Goal: Find specific page/section: Find specific page/section

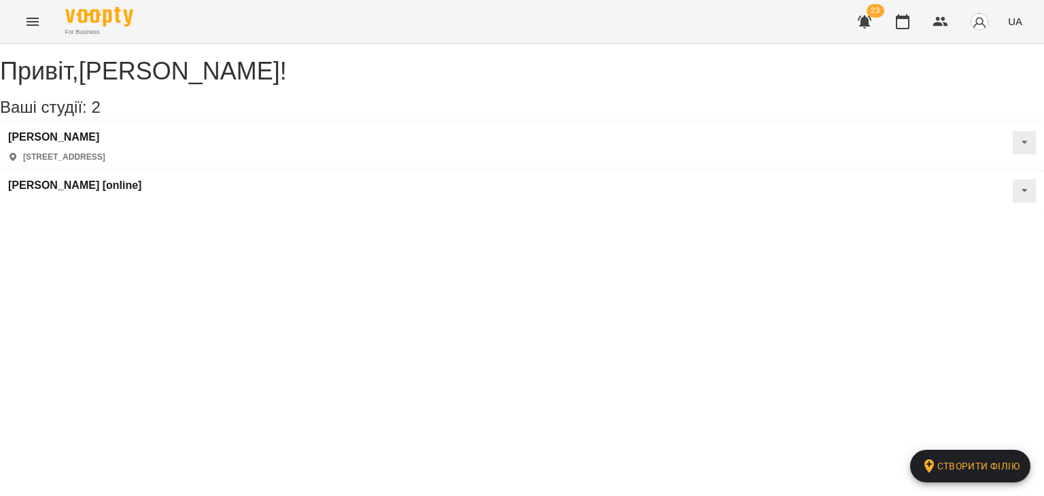
click at [863, 25] on icon "button" at bounding box center [865, 22] width 14 height 13
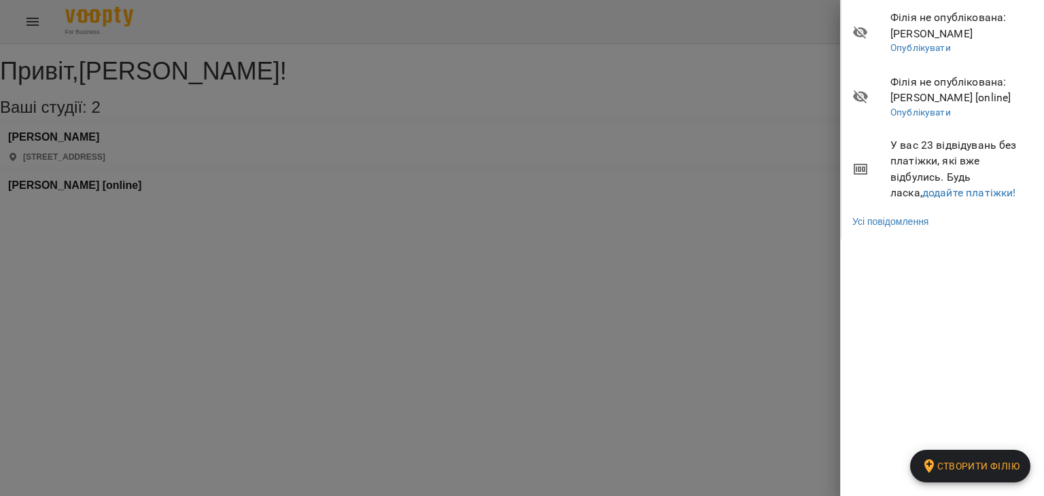
click at [724, 50] on div at bounding box center [522, 248] width 1044 height 496
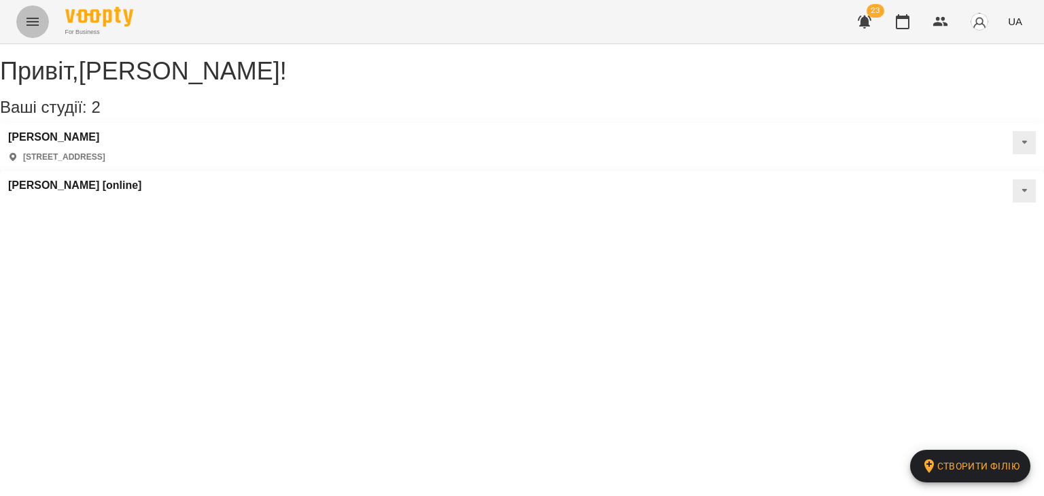
click at [24, 26] on icon "Menu" at bounding box center [32, 22] width 16 height 16
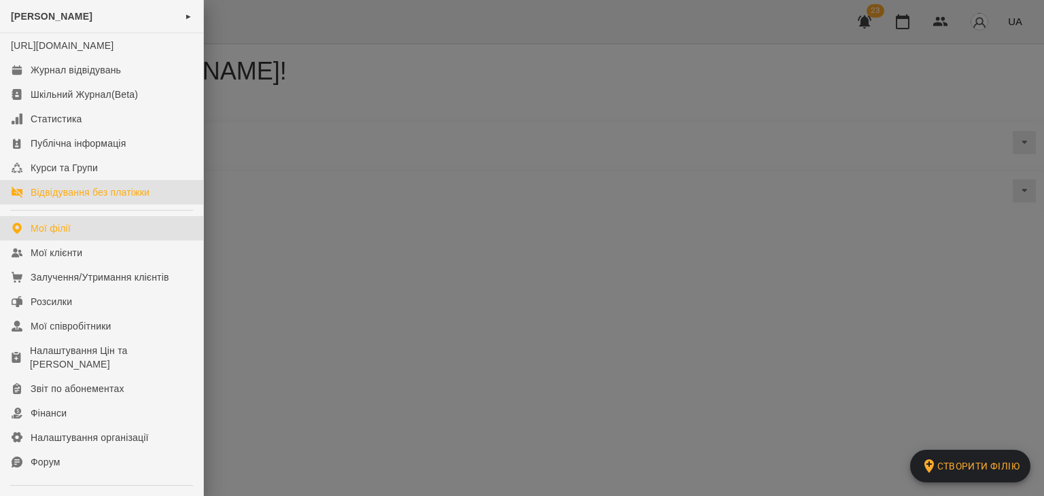
click at [119, 199] on div "Відвідування без платіжки" at bounding box center [90, 193] width 119 height 14
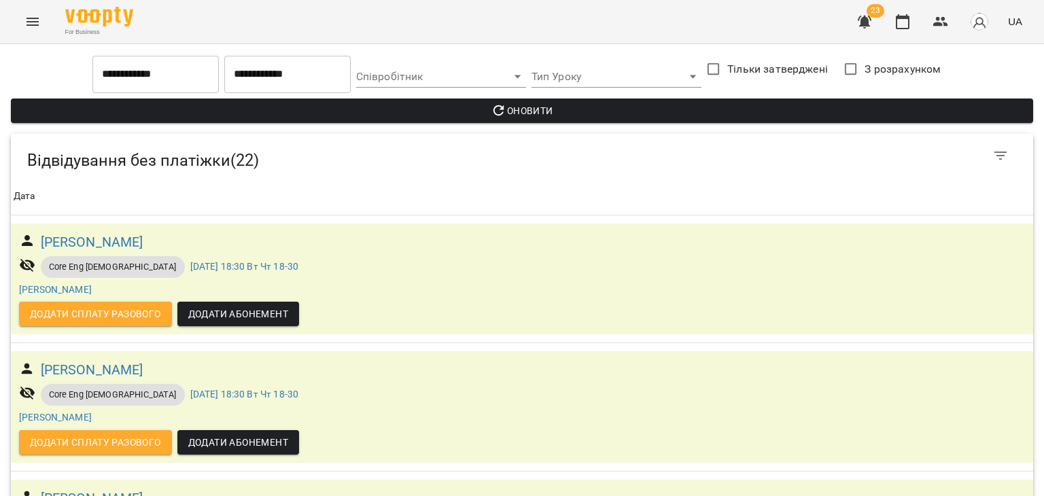
scroll to position [2651, 0]
click at [939, 16] on icon "button" at bounding box center [941, 22] width 16 height 16
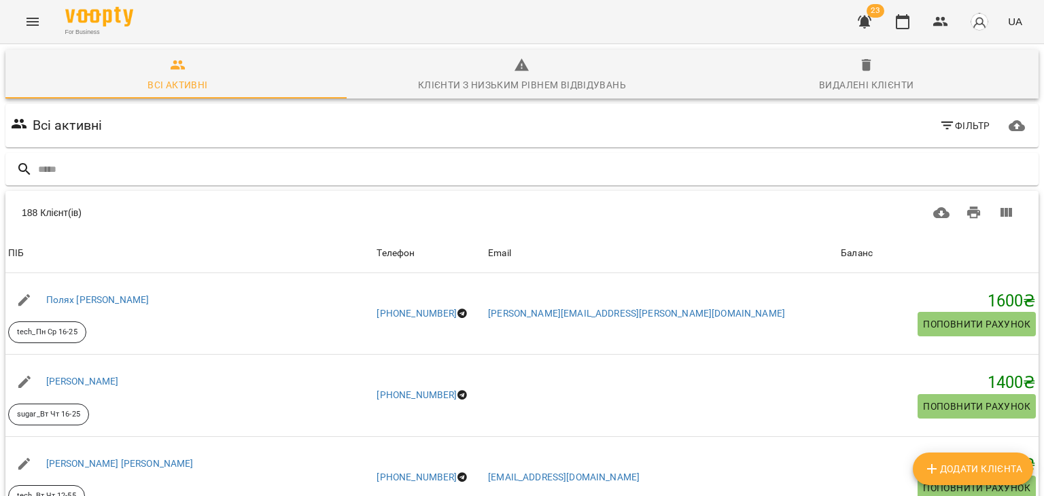
click at [856, 25] on button "button" at bounding box center [864, 21] width 33 height 33
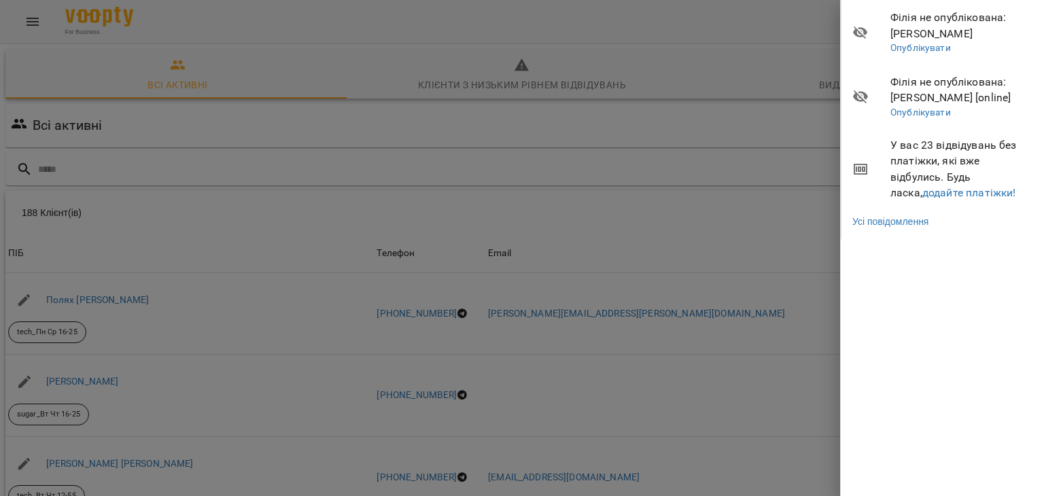
click at [742, 37] on div at bounding box center [522, 248] width 1044 height 496
